Goal: Communication & Community: Answer question/provide support

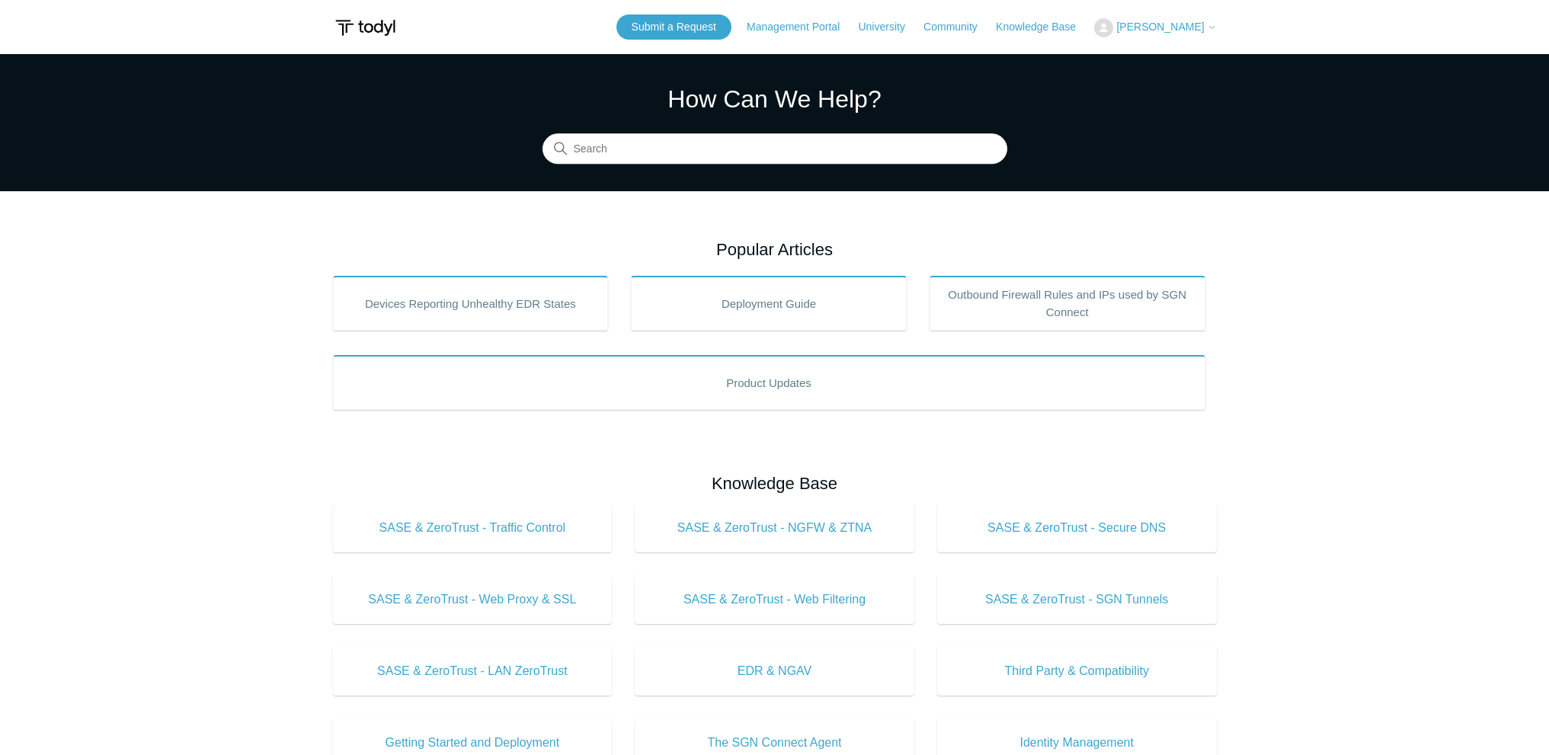
scroll to position [15, 0]
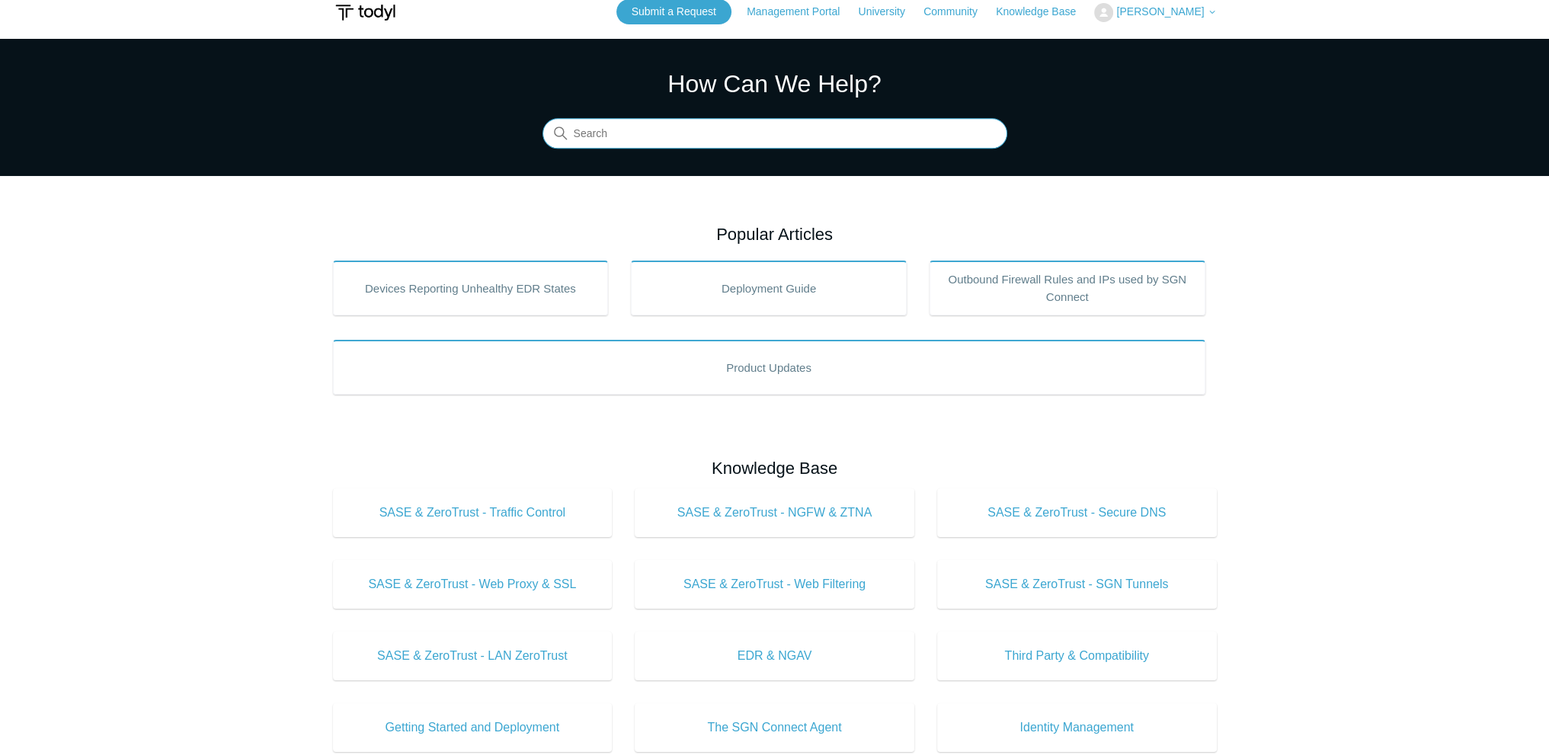
click at [618, 145] on input "Search" at bounding box center [774, 134] width 465 height 30
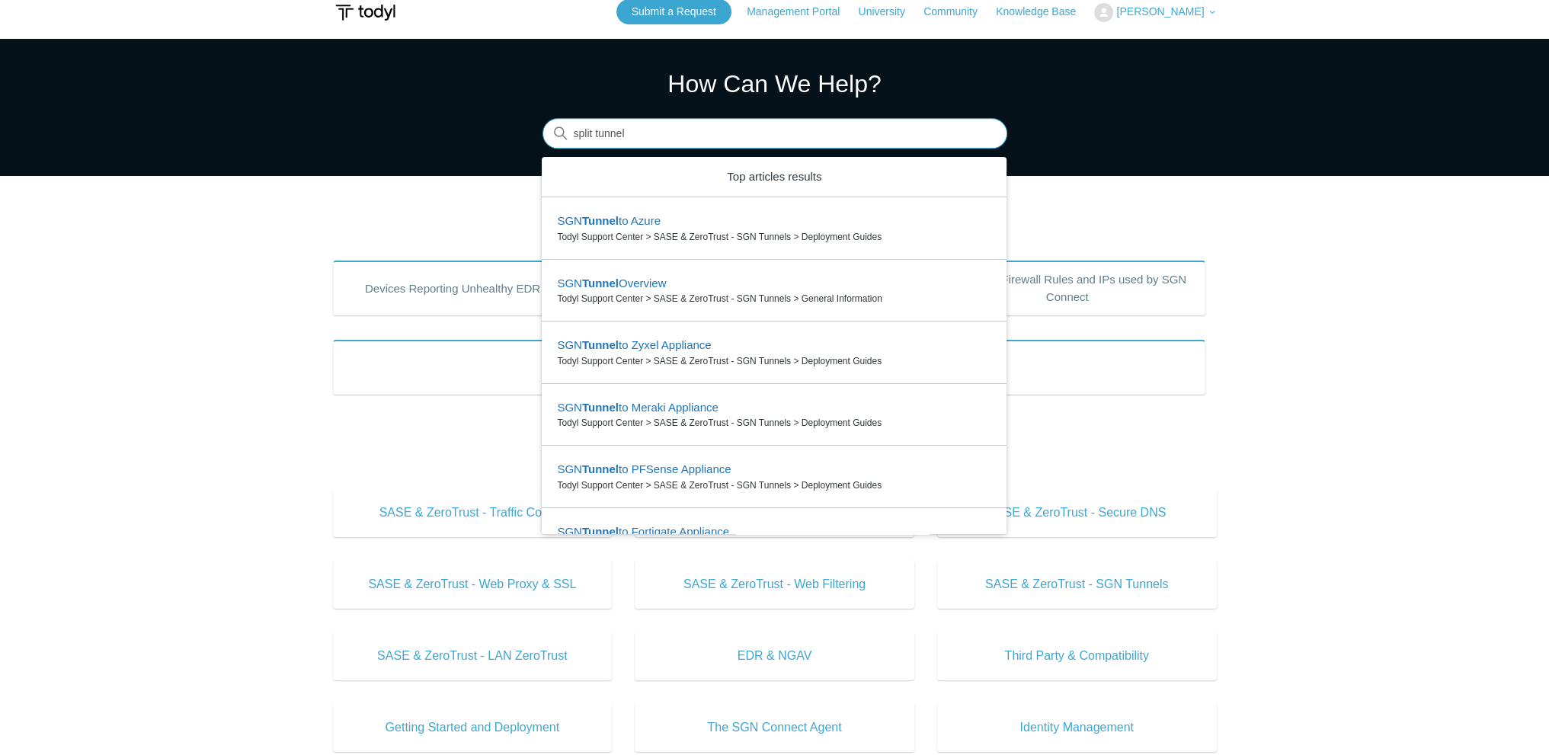
type input "split tunnel"
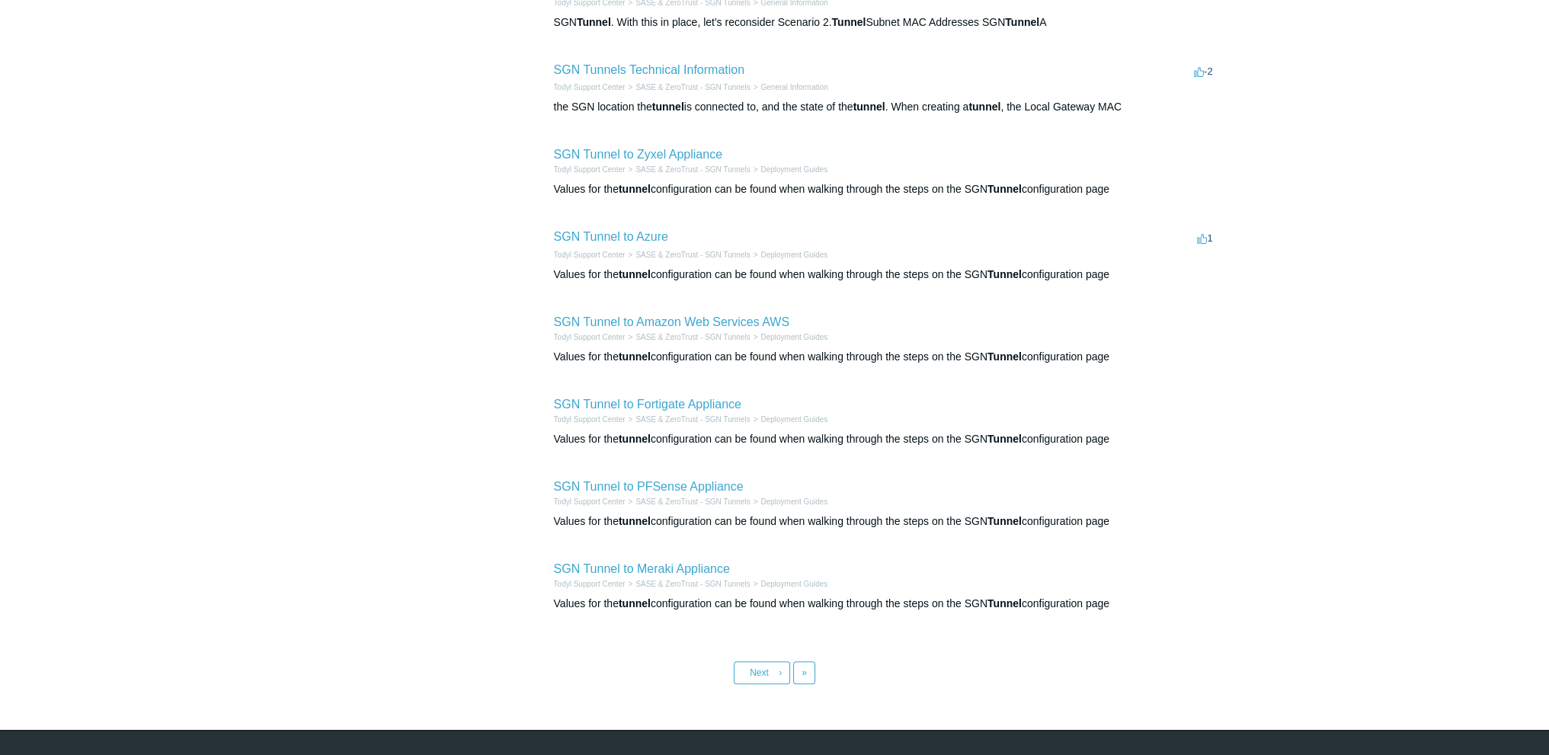
scroll to position [381, 0]
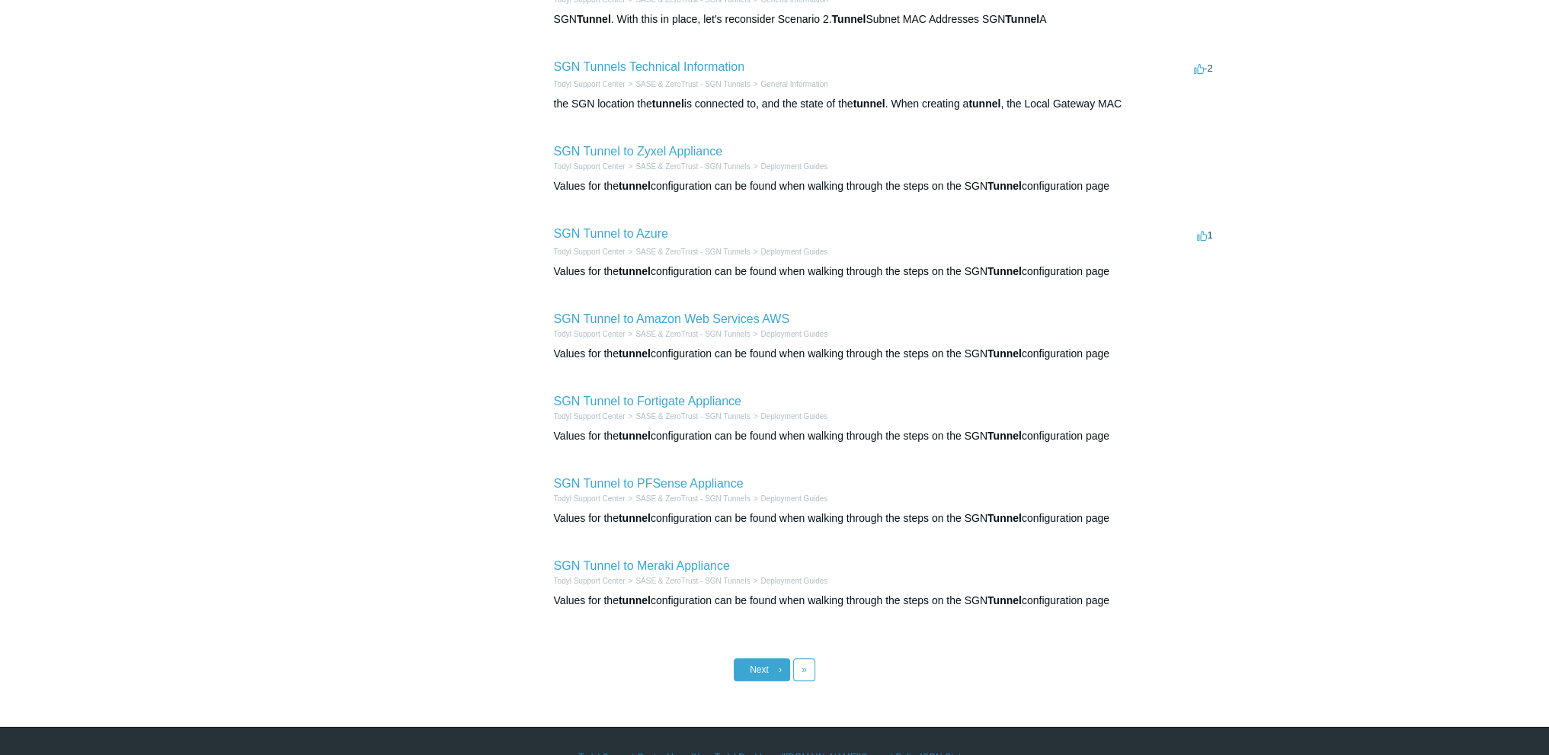
click at [759, 670] on span "Next" at bounding box center [758, 669] width 19 height 11
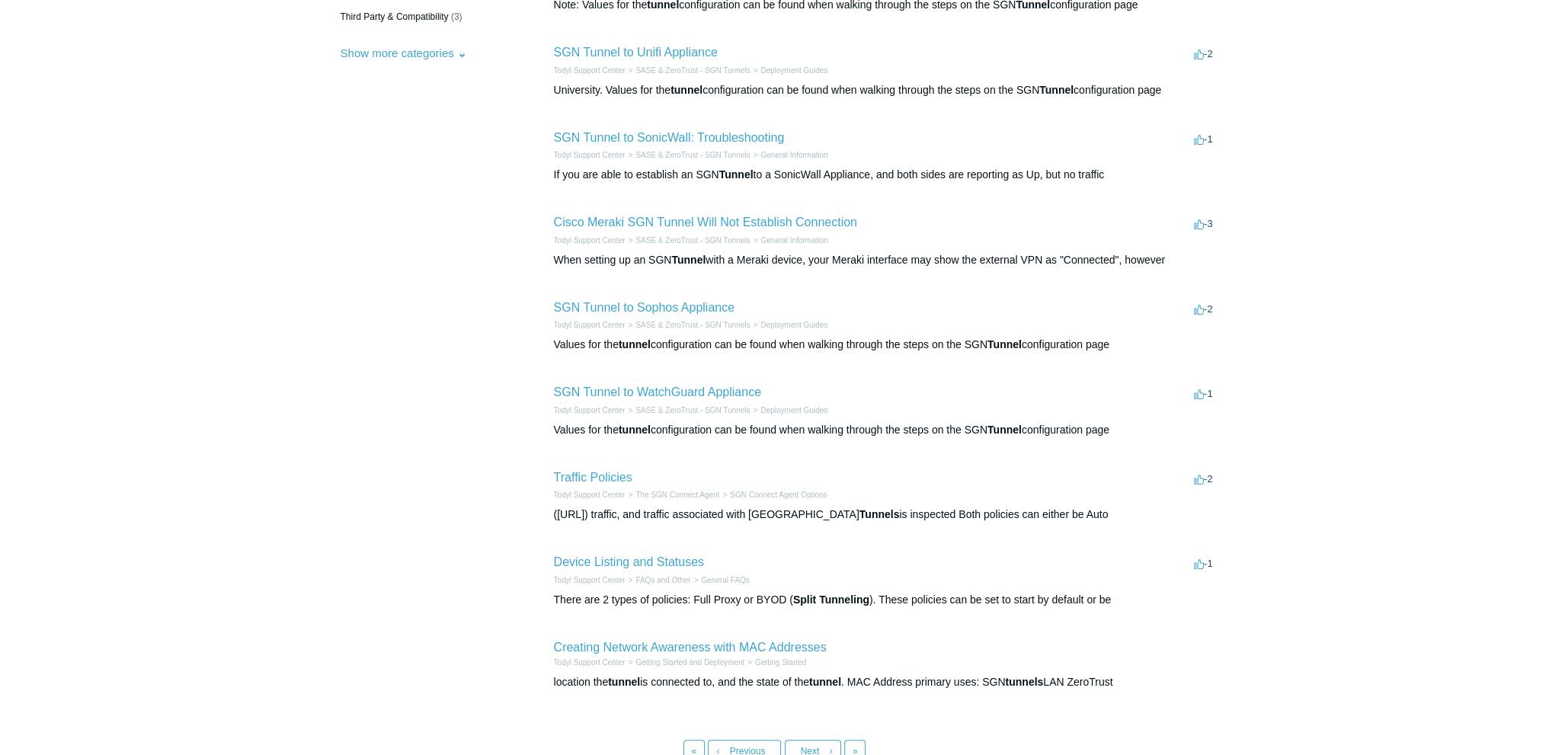
scroll to position [381, 0]
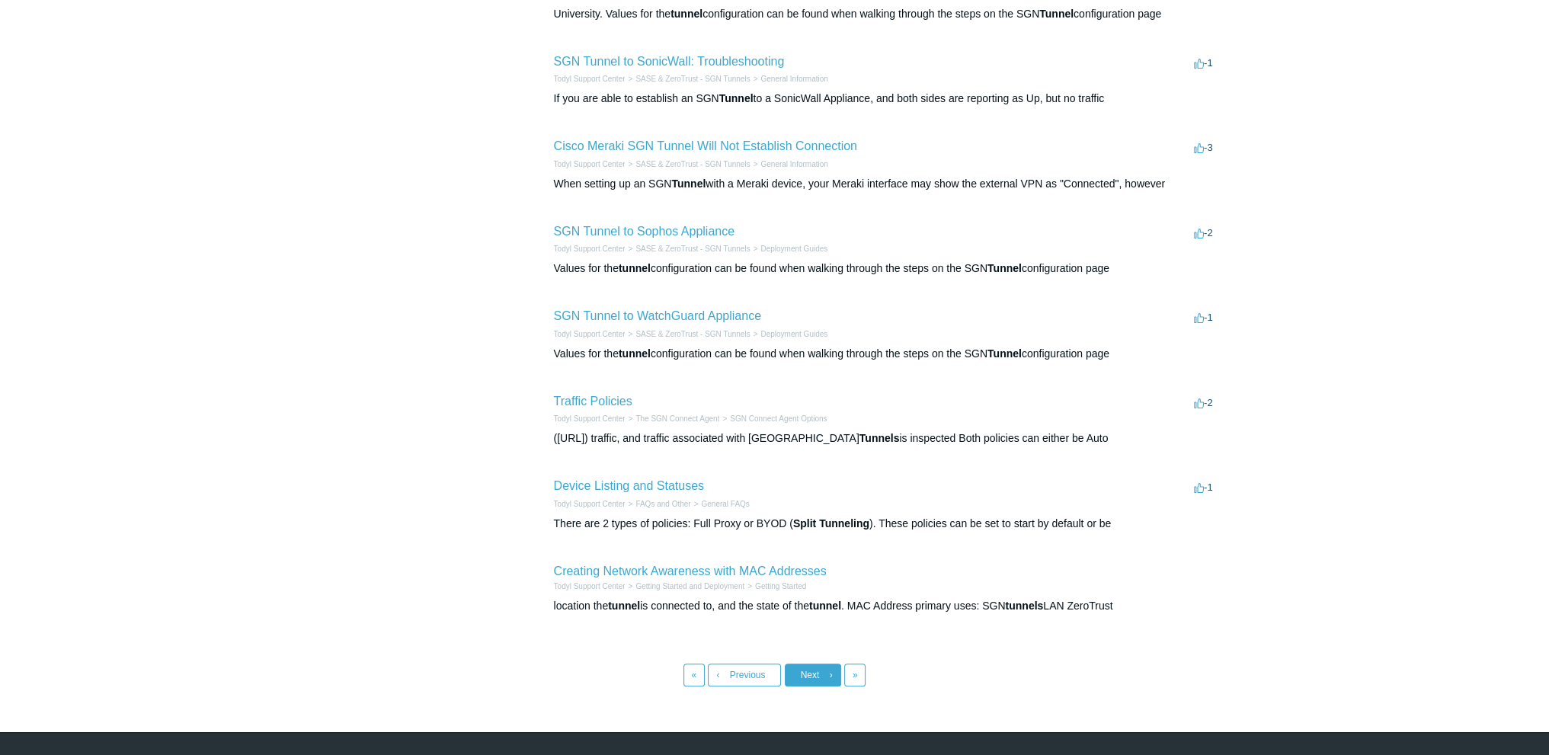
click at [805, 667] on link "Next ›" at bounding box center [813, 674] width 56 height 23
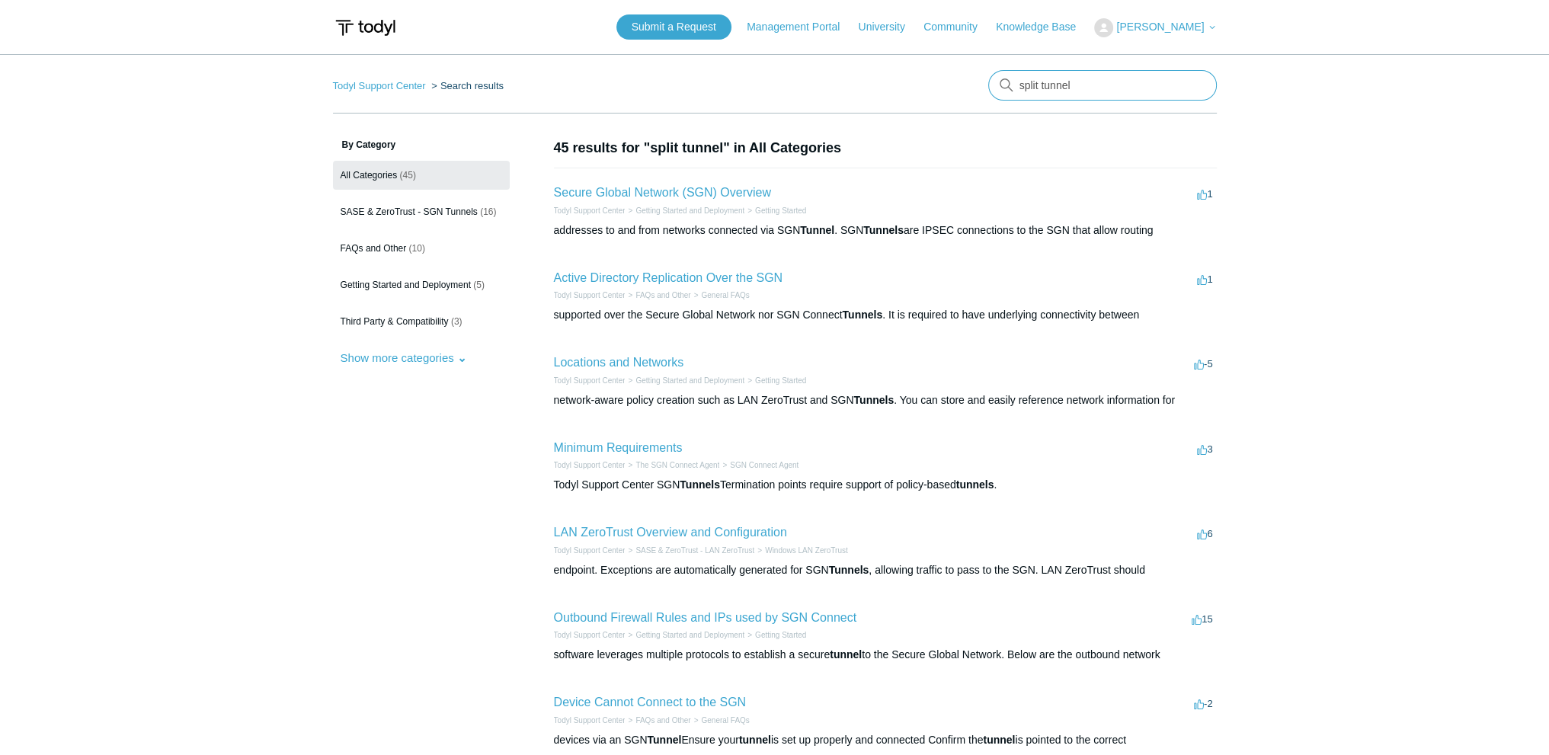
drag, startPoint x: 1103, startPoint y: 82, endPoint x: 971, endPoint y: 82, distance: 131.8
click at [971, 82] on nav "Todyl Support Center Search results There are no matching results in this help …" at bounding box center [775, 91] width 884 height 43
type input "application level access policies"
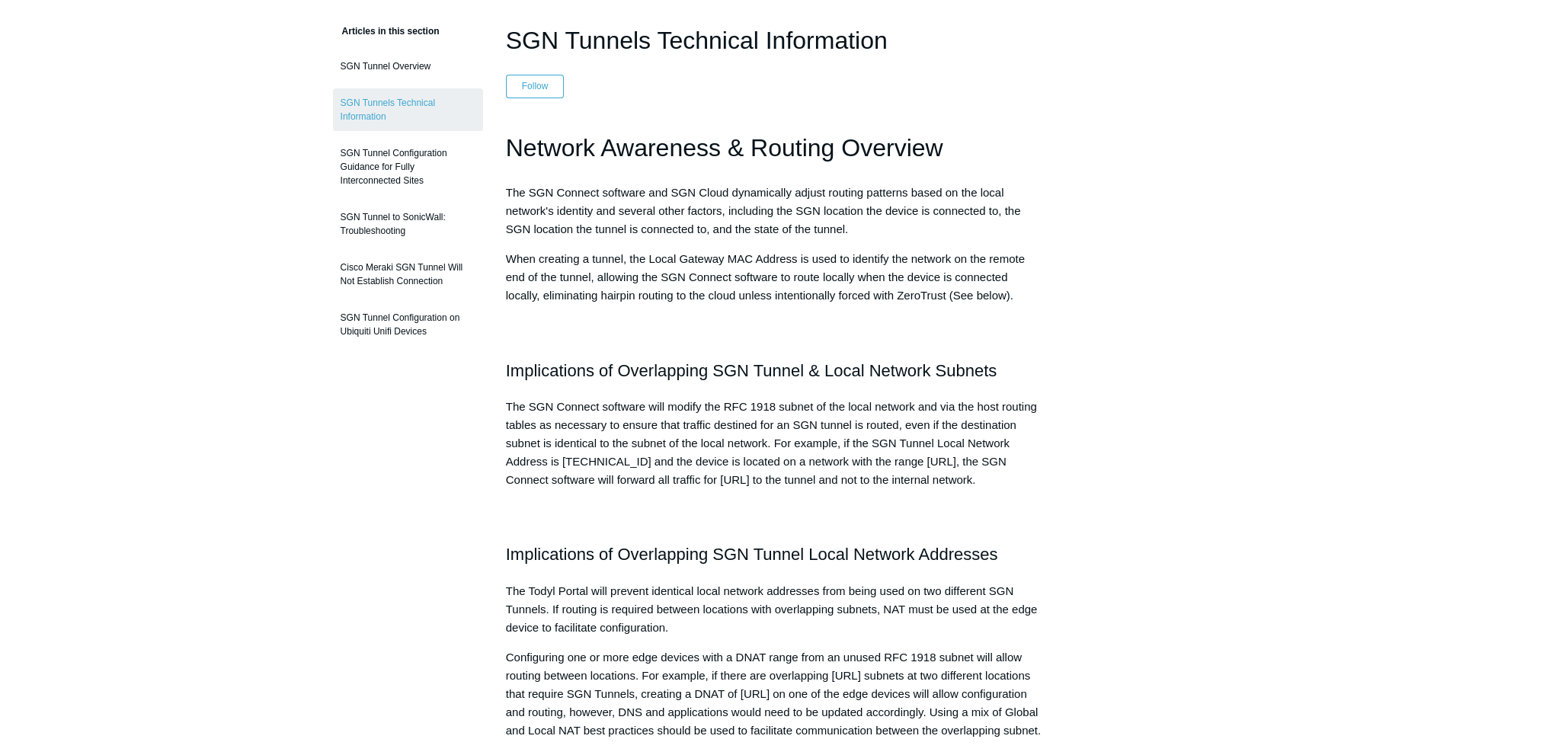
scroll to position [85, 0]
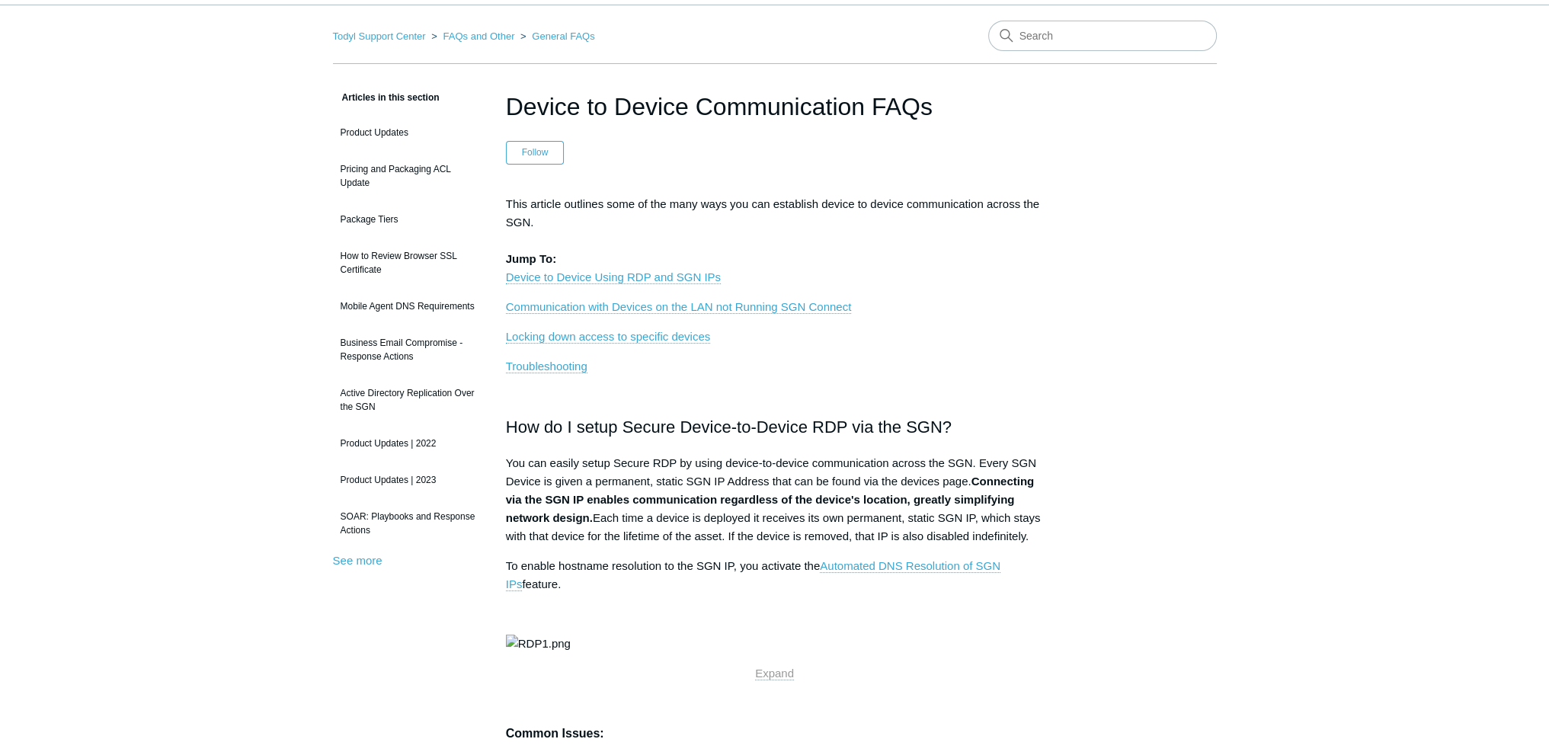
scroll to position [76, 0]
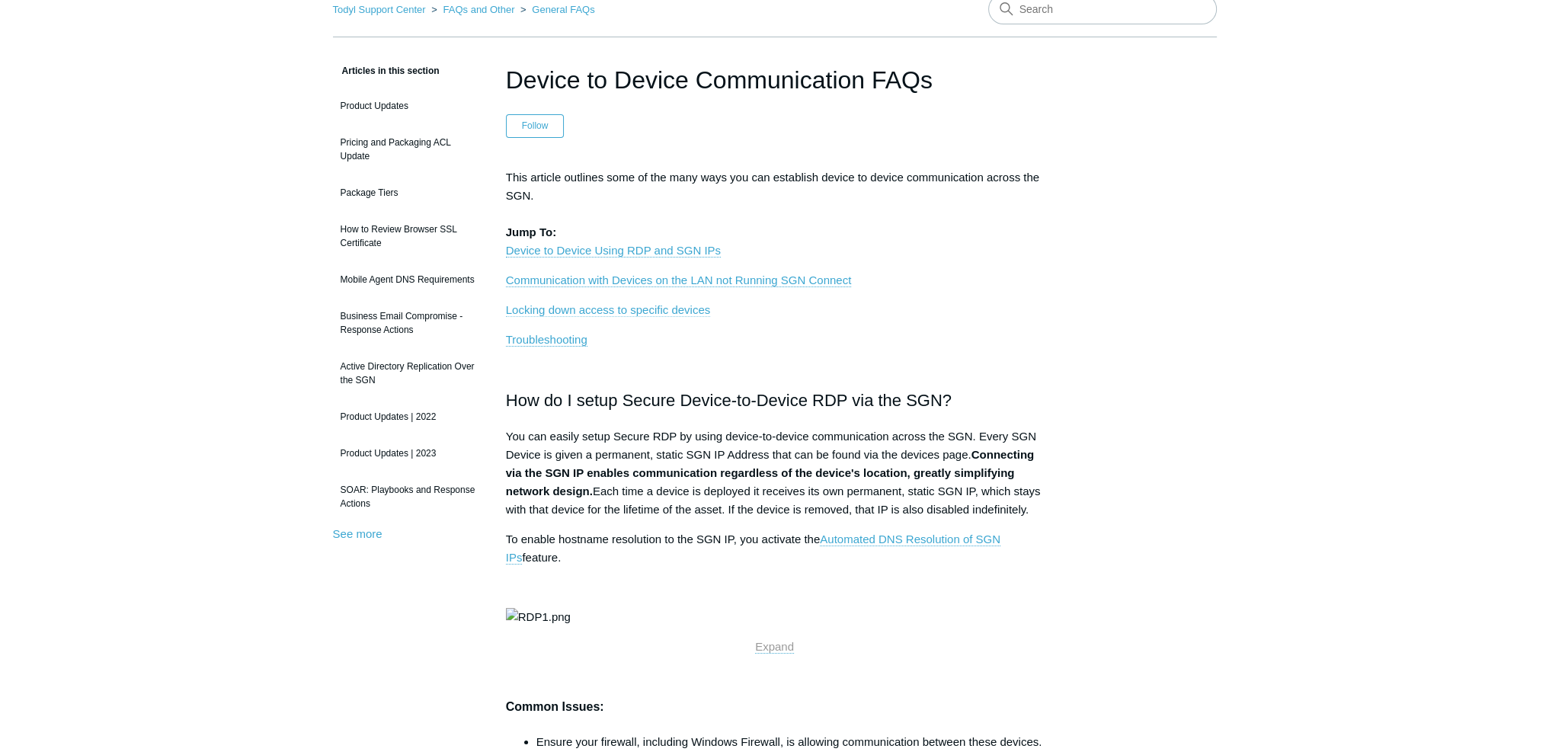
click at [621, 310] on link "Locking down access to specific devices" at bounding box center [608, 310] width 204 height 14
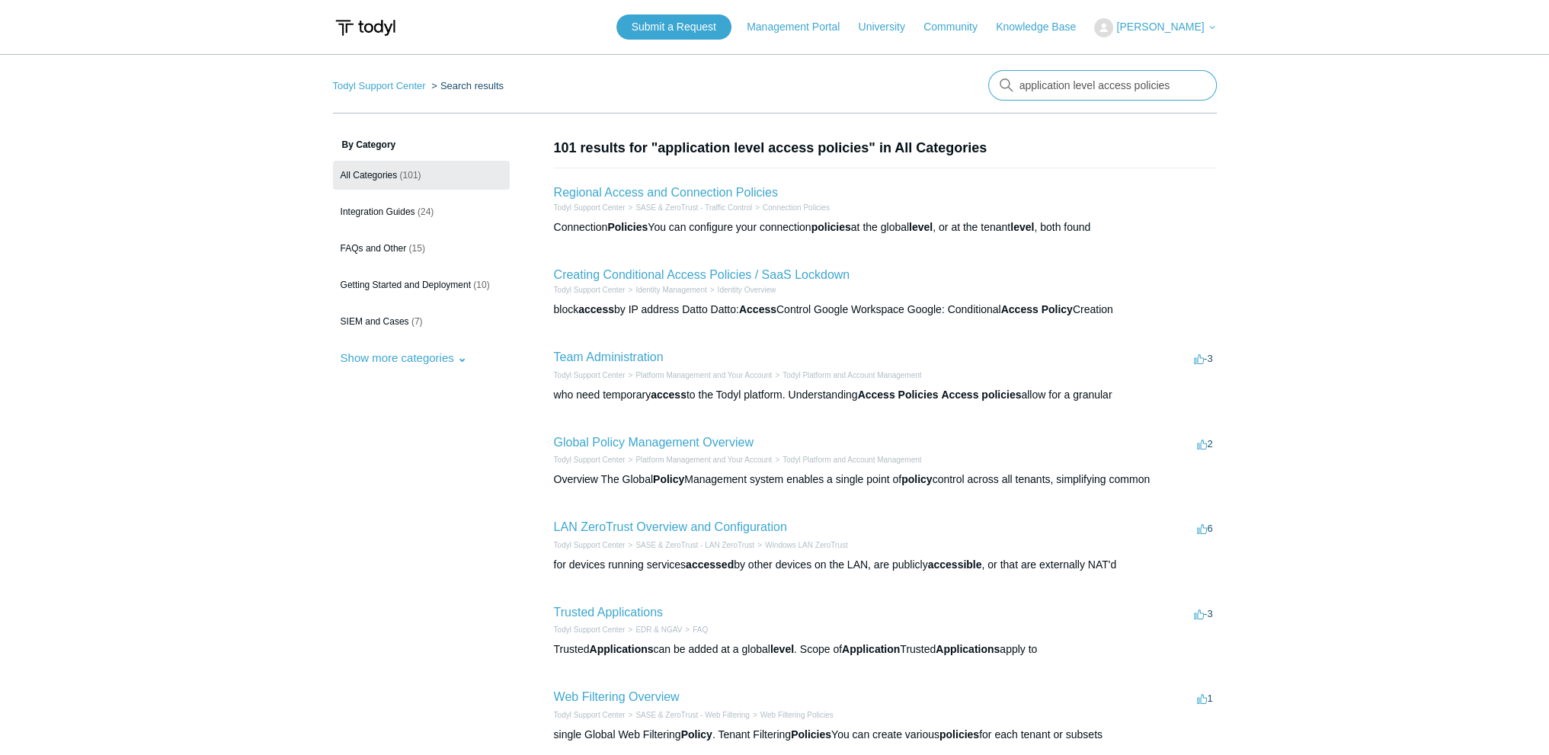
click at [1069, 84] on input "application level access policies" at bounding box center [1102, 85] width 229 height 30
type input "application-level access policies"
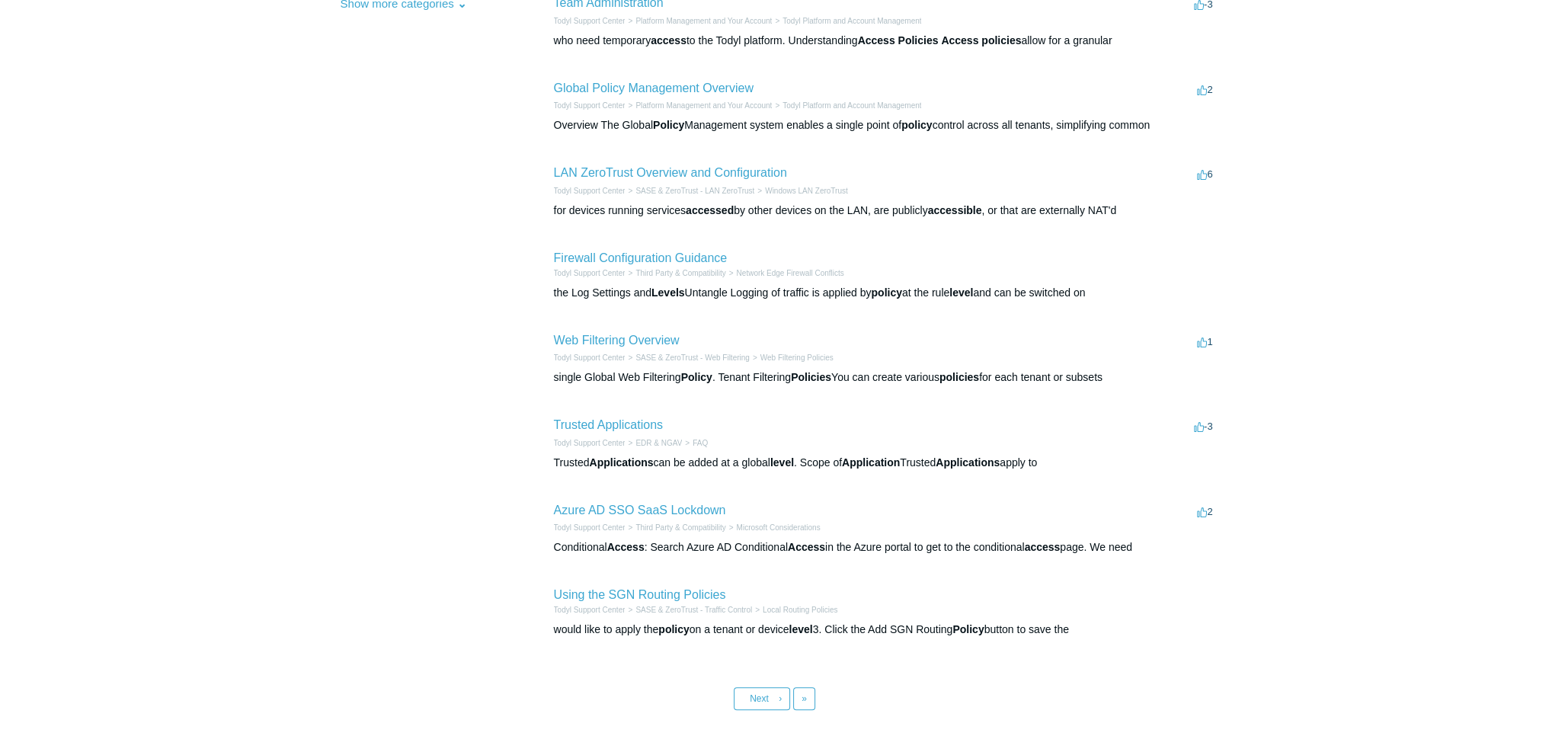
scroll to position [381, 0]
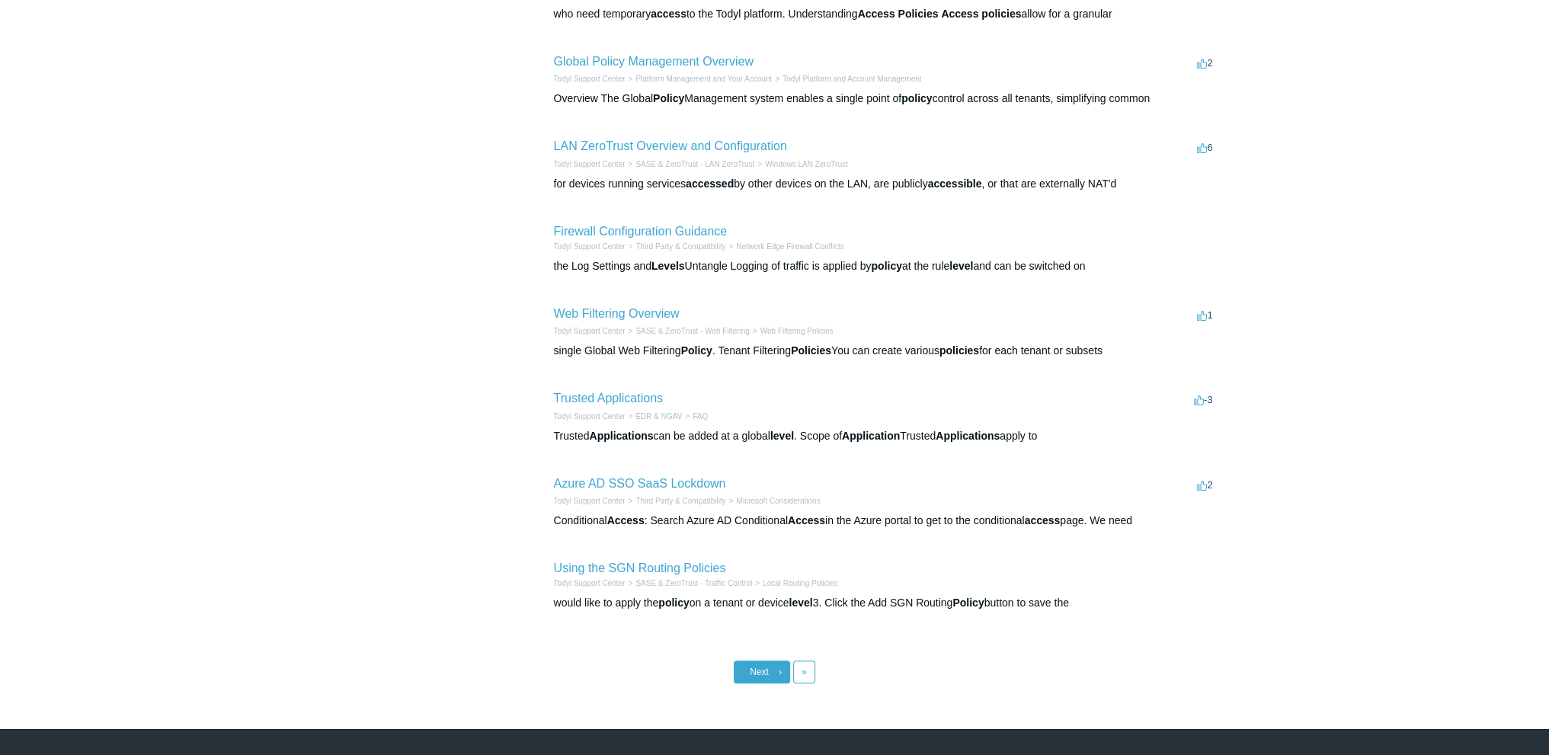
click at [756, 670] on span "Next" at bounding box center [758, 671] width 19 height 11
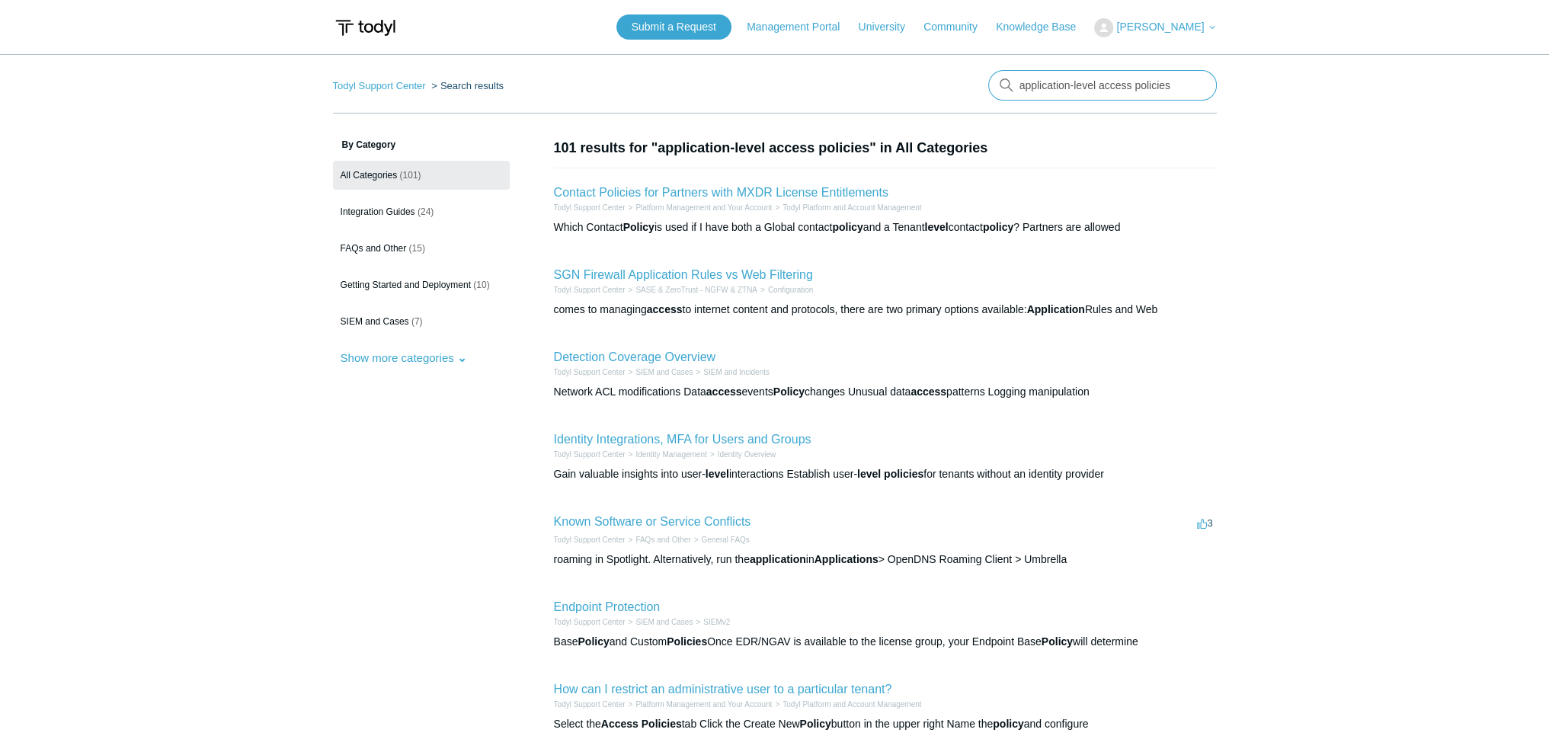
drag, startPoint x: 1069, startPoint y: 82, endPoint x: 1133, endPoint y: 86, distance: 64.1
click at [1133, 86] on input "application-level access policies" at bounding box center [1102, 85] width 229 height 30
type input "application policies"
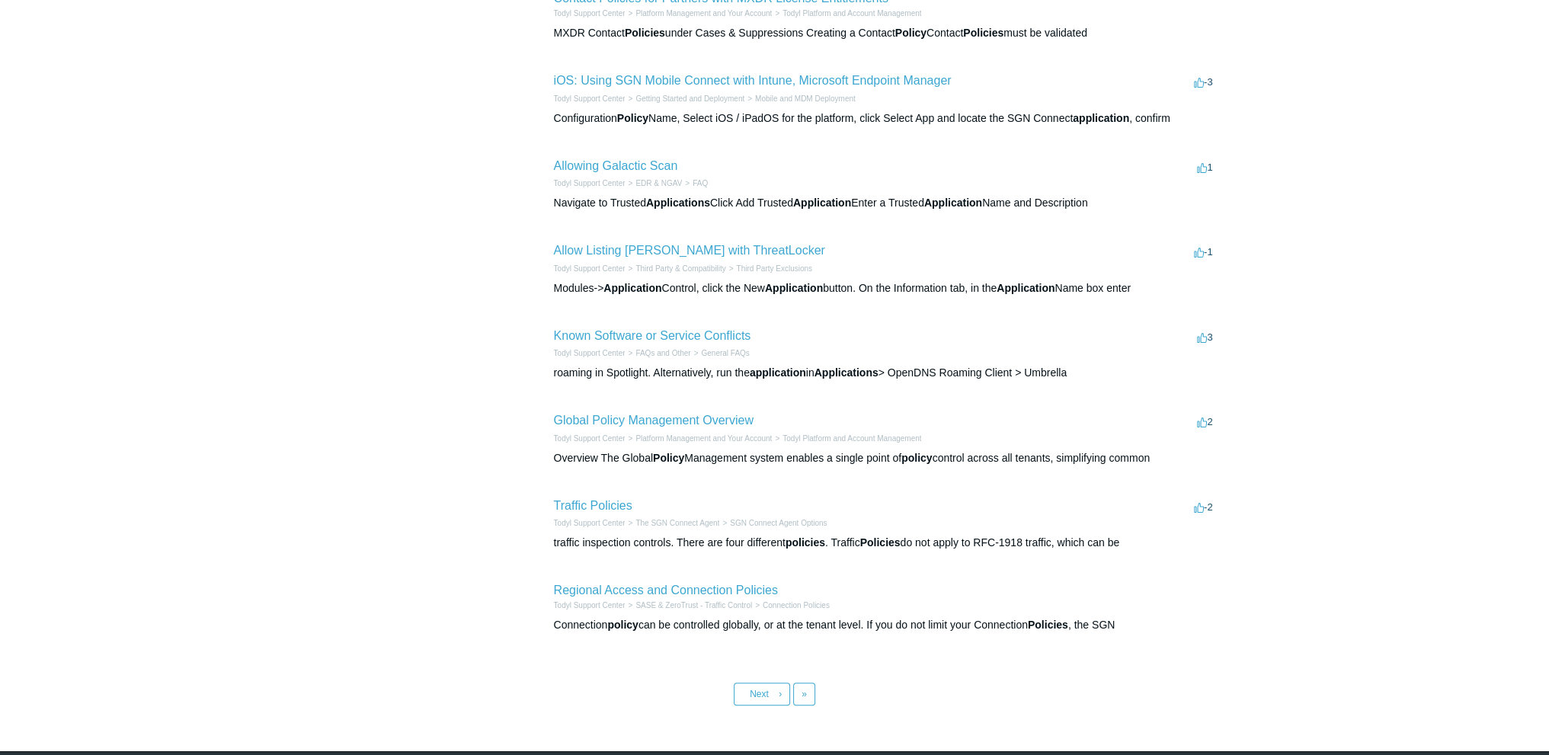
scroll to position [381, 0]
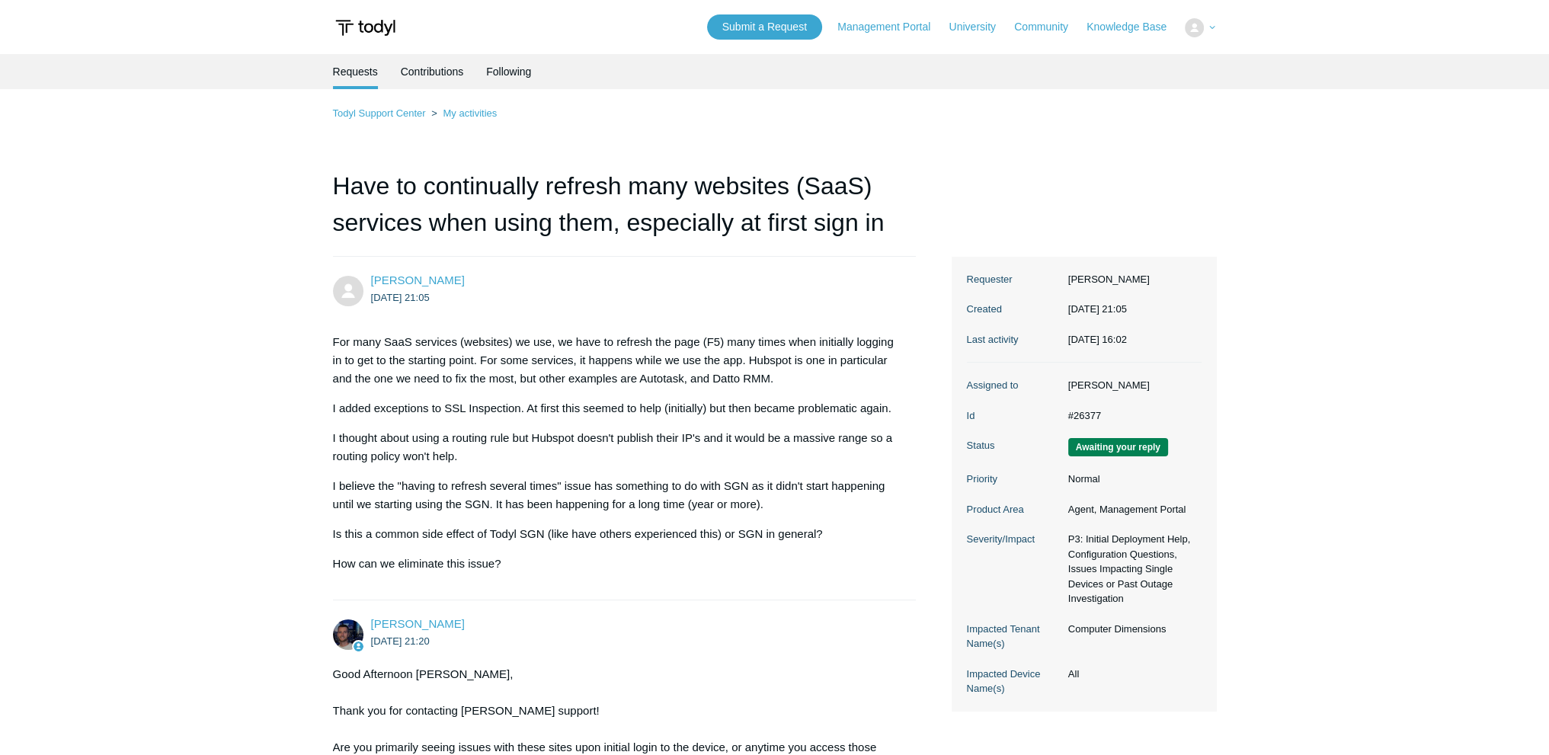
click at [1184, 37] on div "My Support Requests Sign out" at bounding box center [1199, 27] width 31 height 19
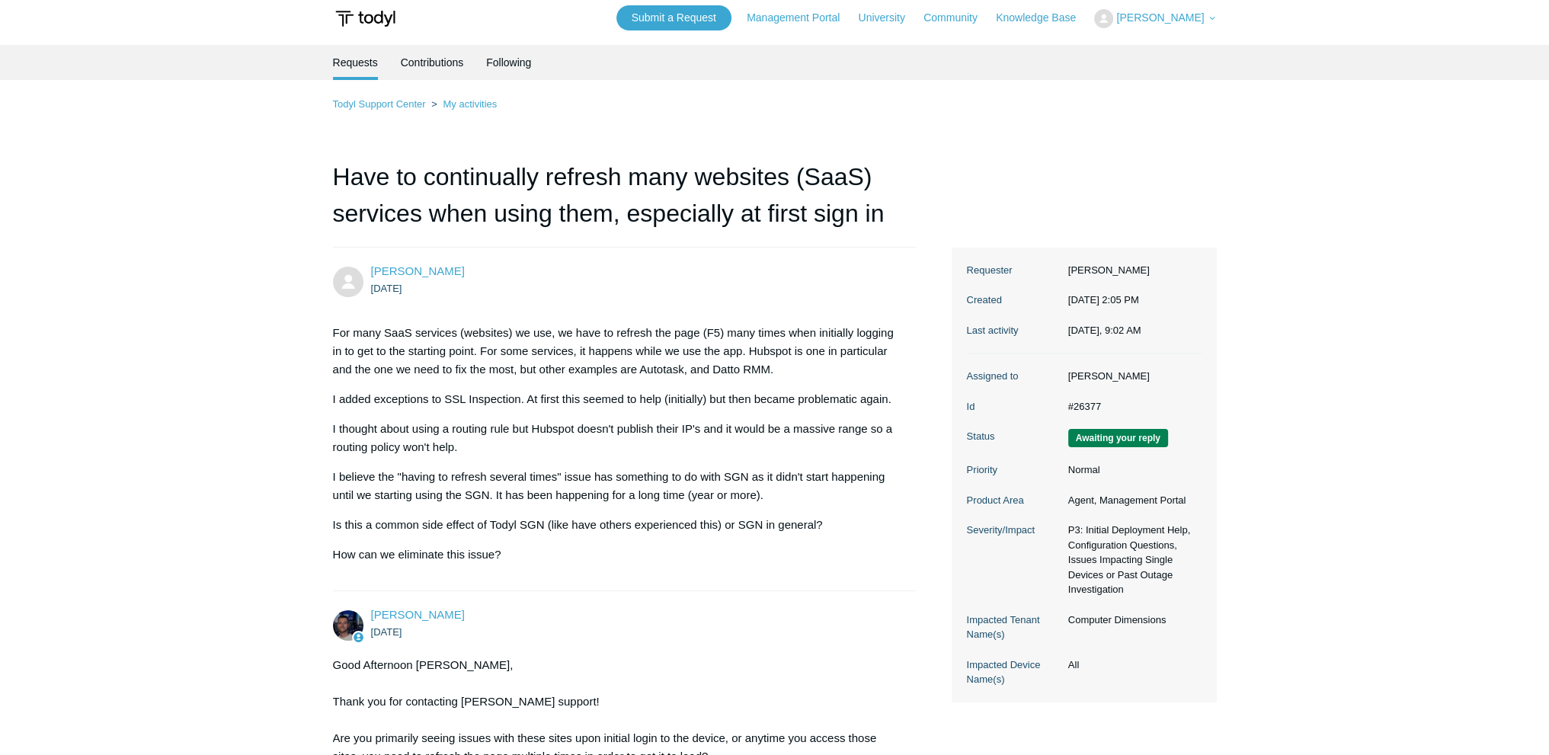
scroll to position [6017, 0]
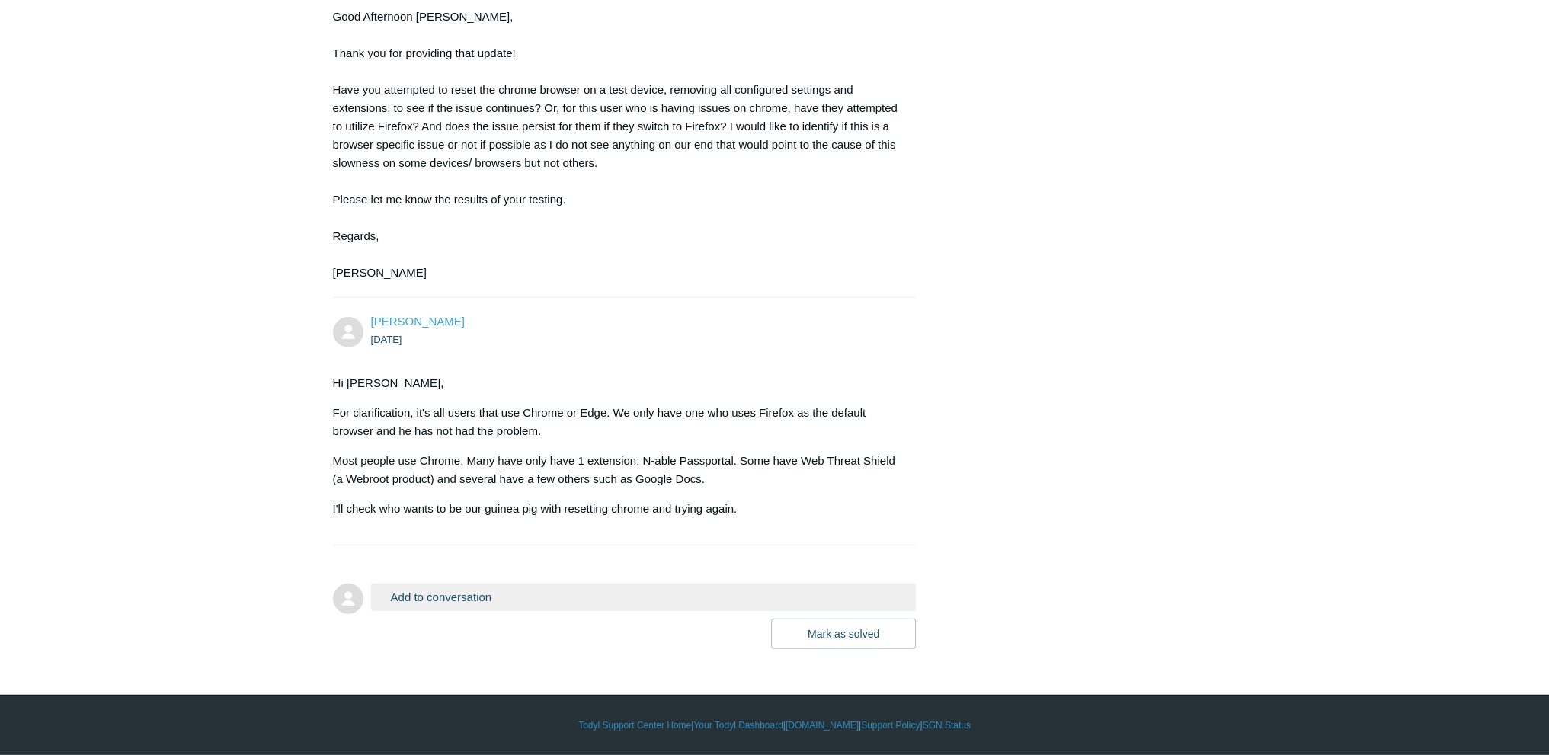
click at [454, 599] on button "Add to conversation" at bounding box center [643, 596] width 545 height 27
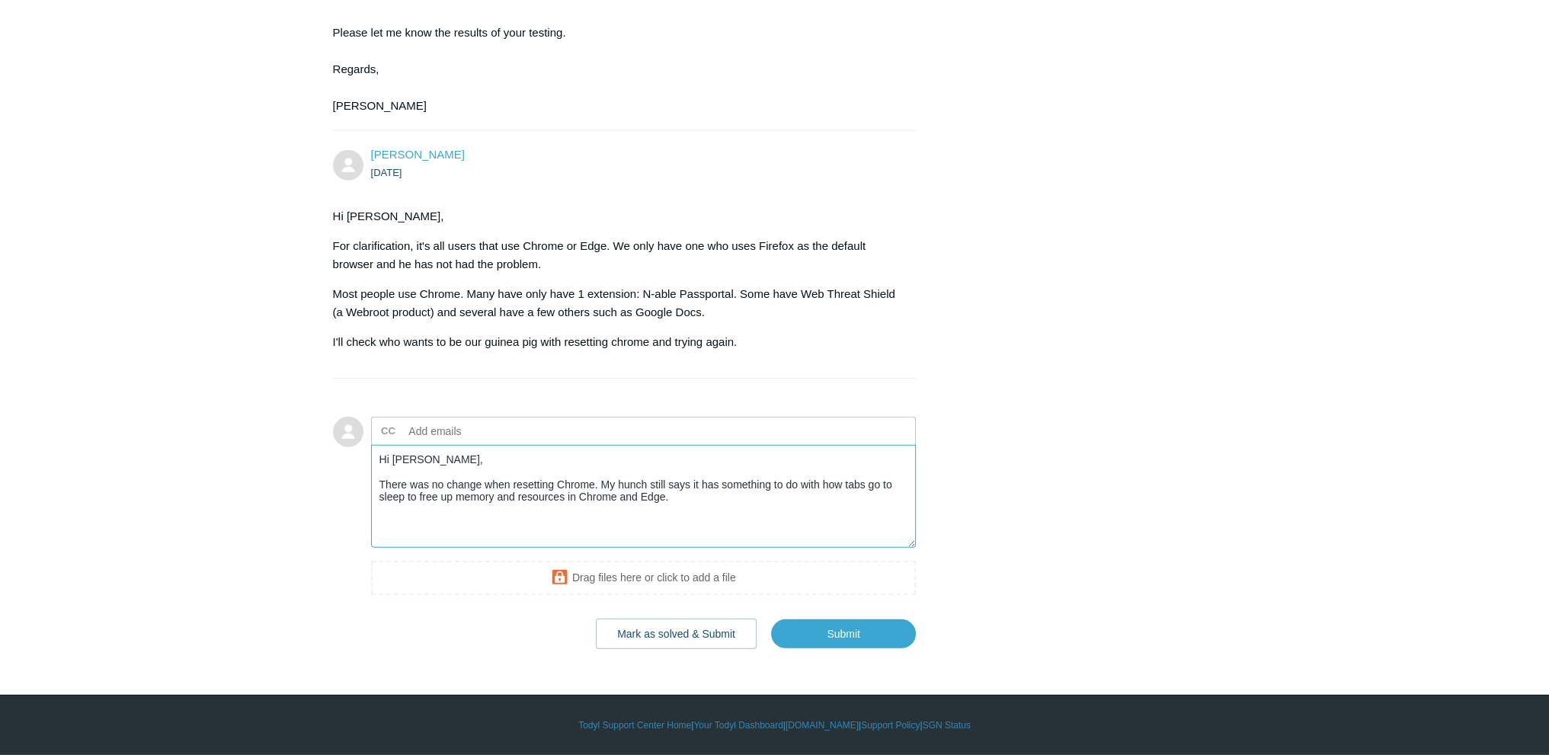
scroll to position [6185, 0]
type textarea "Hi Connor, There was no change when resetting Chrome. My hunch still says it ha…"
click at [855, 639] on input "Submit" at bounding box center [843, 633] width 145 height 30
